Goal: Transaction & Acquisition: Subscribe to service/newsletter

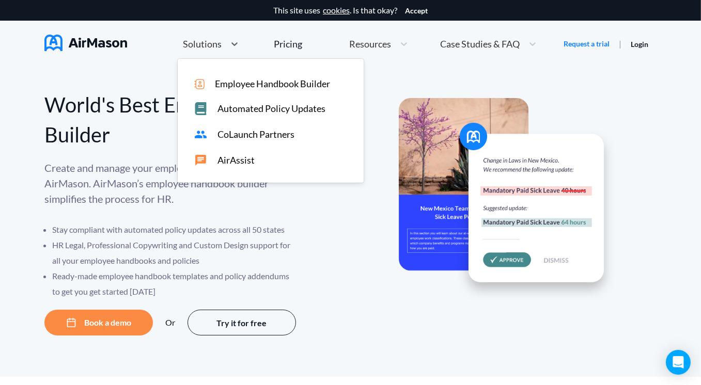
click at [204, 42] on span "Solutions" at bounding box center [202, 43] width 39 height 9
click at [240, 160] on span "AirAssist" at bounding box center [235, 160] width 37 height 11
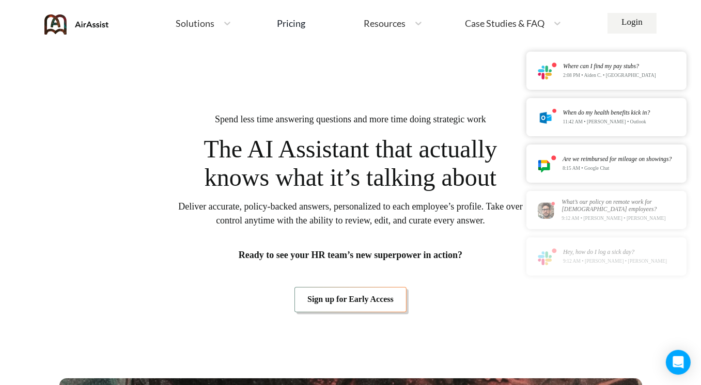
click at [353, 301] on link "Sign up for Early Access" at bounding box center [350, 299] width 112 height 25
